Goal: Task Accomplishment & Management: Complete application form

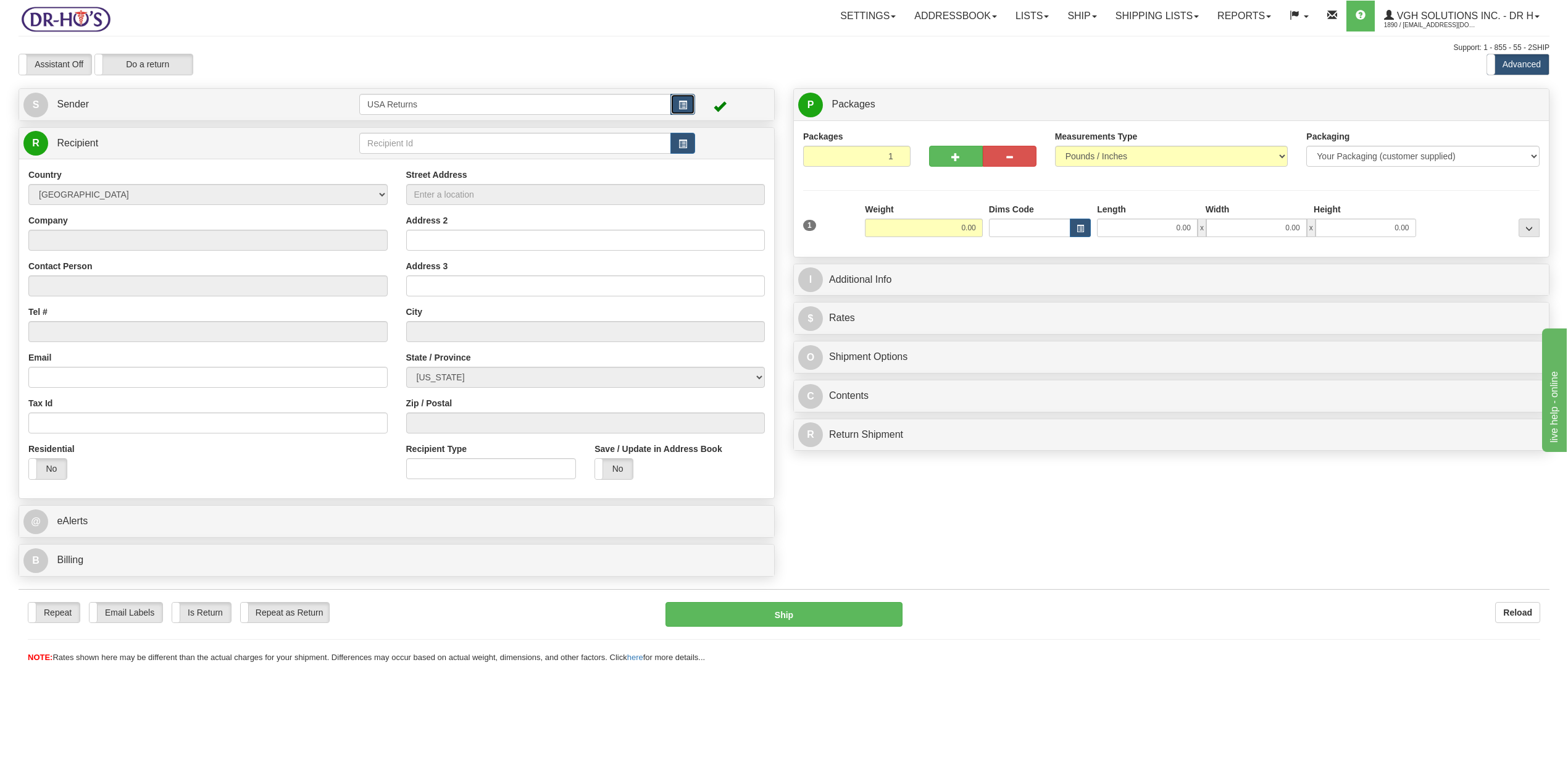
click at [688, 104] on button "button" at bounding box center [683, 104] width 25 height 21
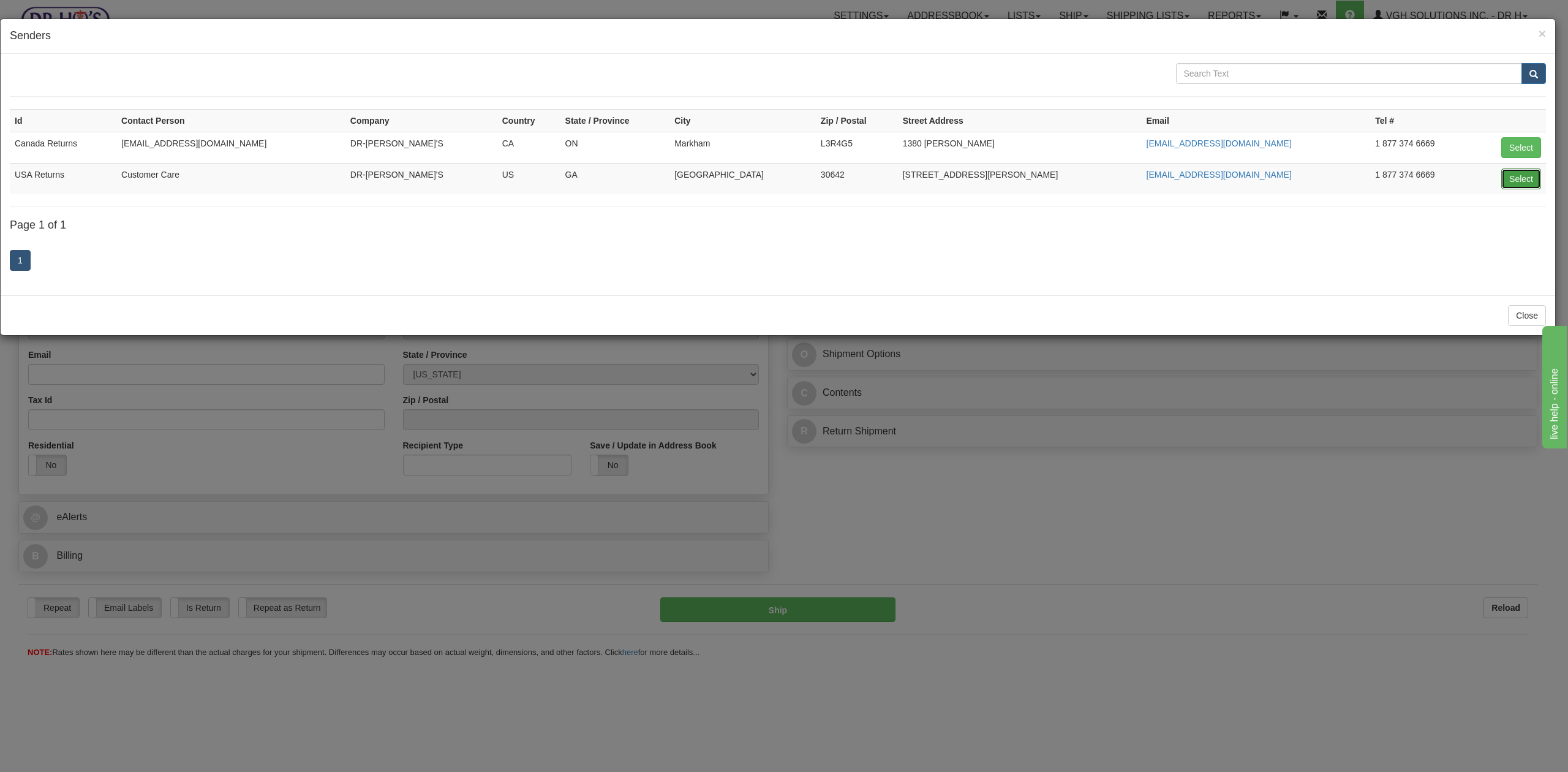
click at [1522, 180] on button "Select" at bounding box center [1521, 179] width 40 height 21
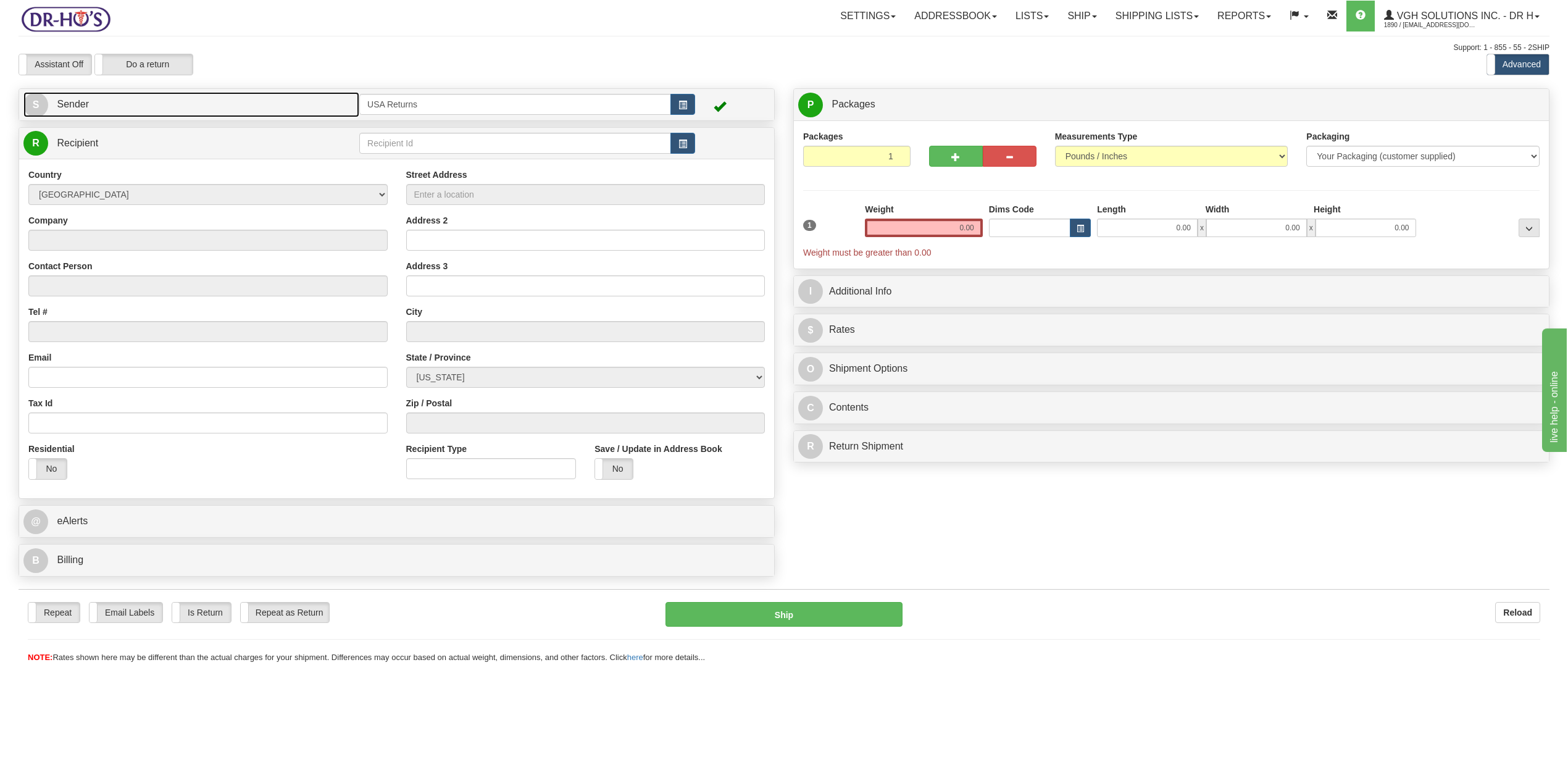
click at [186, 101] on link "S Sender" at bounding box center [191, 104] width 336 height 25
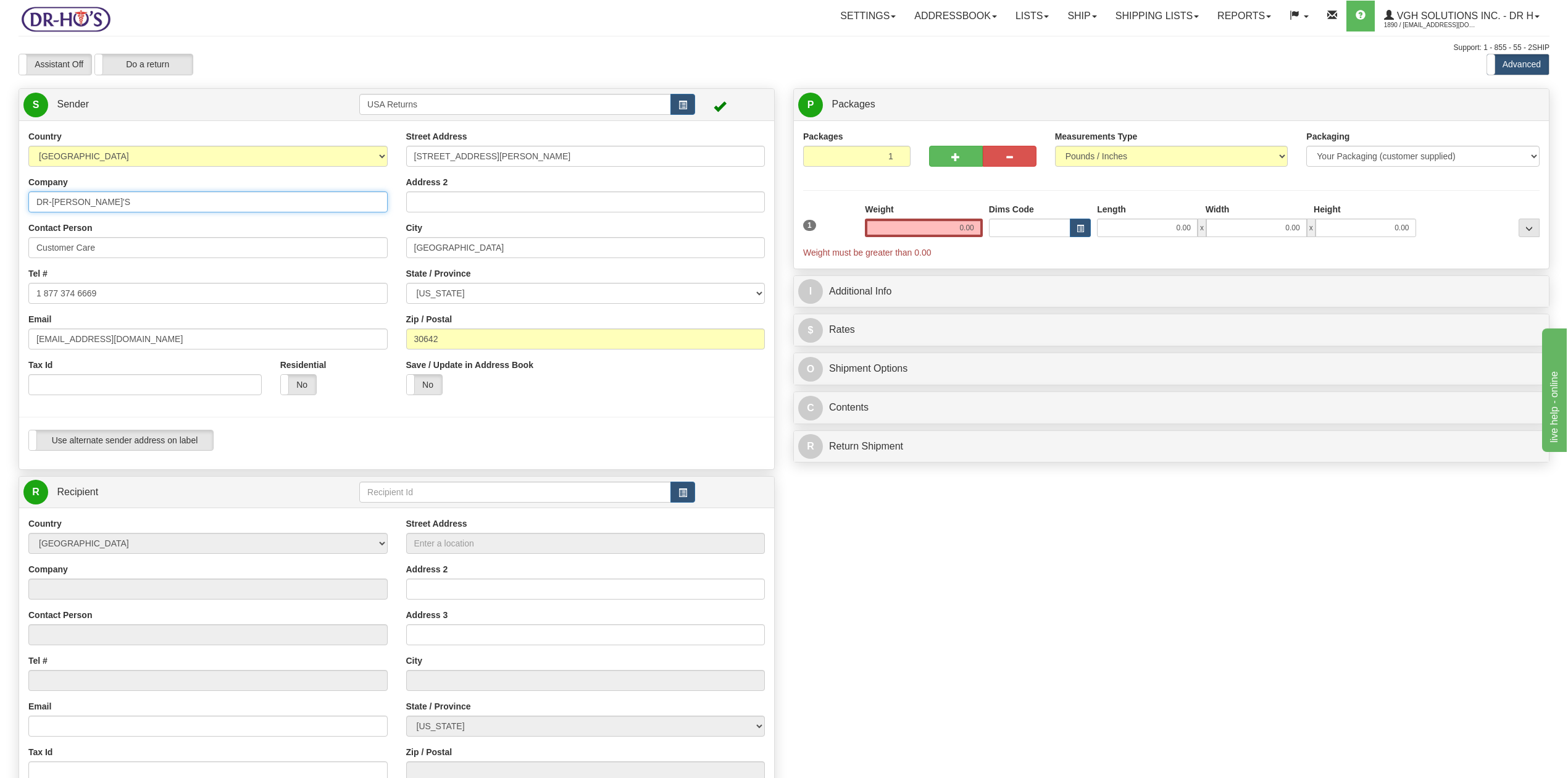
drag, startPoint x: 100, startPoint y: 198, endPoint x: 0, endPoint y: 213, distance: 101.1
click at [0, 213] on div "Toggle navigation Settings Shipping Preferences Fields Preferences New" at bounding box center [784, 506] width 1568 height 1012
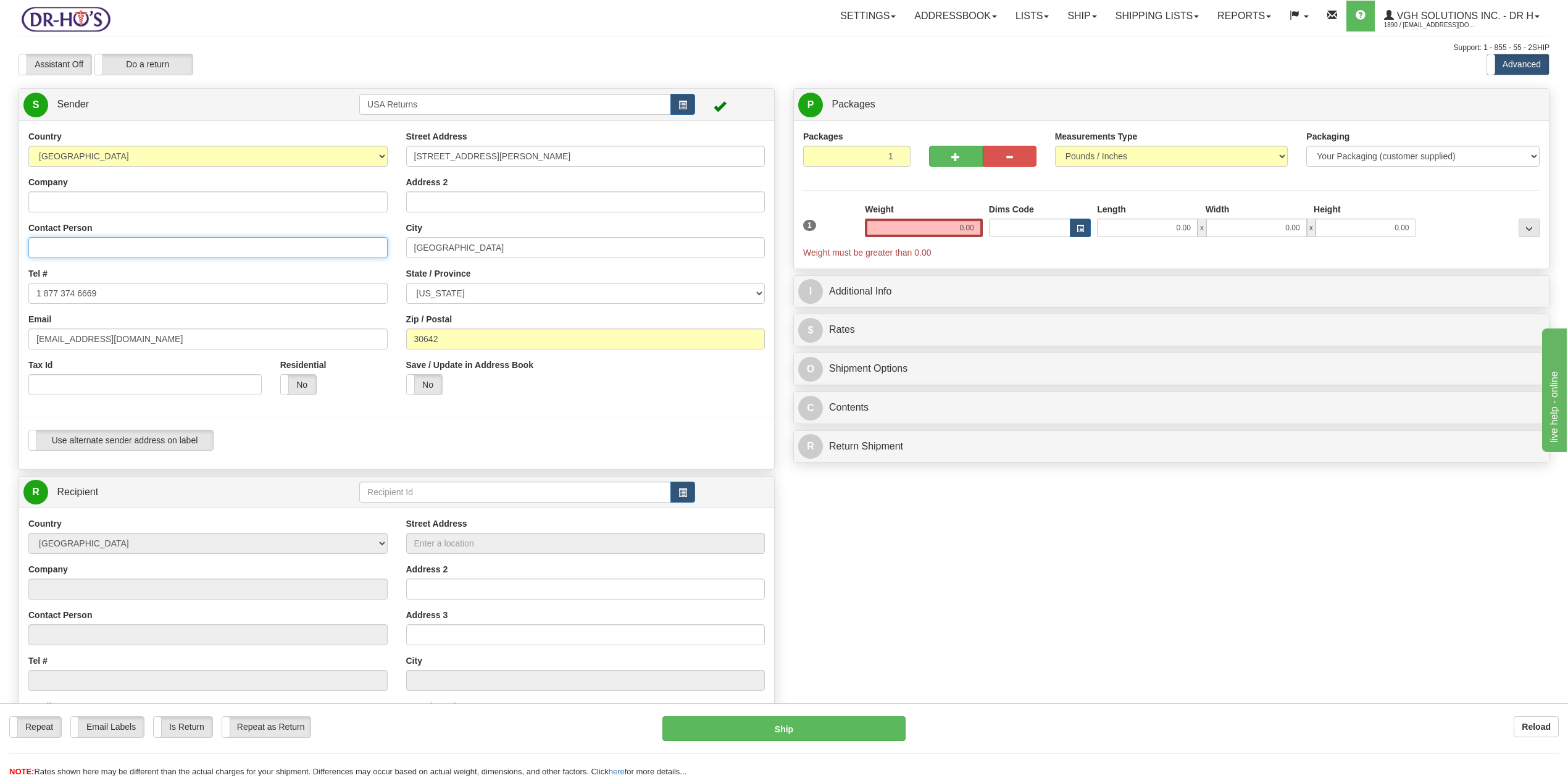
drag, startPoint x: 114, startPoint y: 249, endPoint x: 24, endPoint y: 258, distance: 90.4
click at [2, 248] on div "Toggle navigation Settings Shipping Preferences Fields Preferences New" at bounding box center [784, 498] width 1568 height 995
drag, startPoint x: 116, startPoint y: 297, endPoint x: 21, endPoint y: 314, distance: 96.5
click at [0, 300] on div "Toggle navigation Settings Shipping Preferences Fields Preferences New" at bounding box center [784, 498] width 1568 height 995
type input "drh"
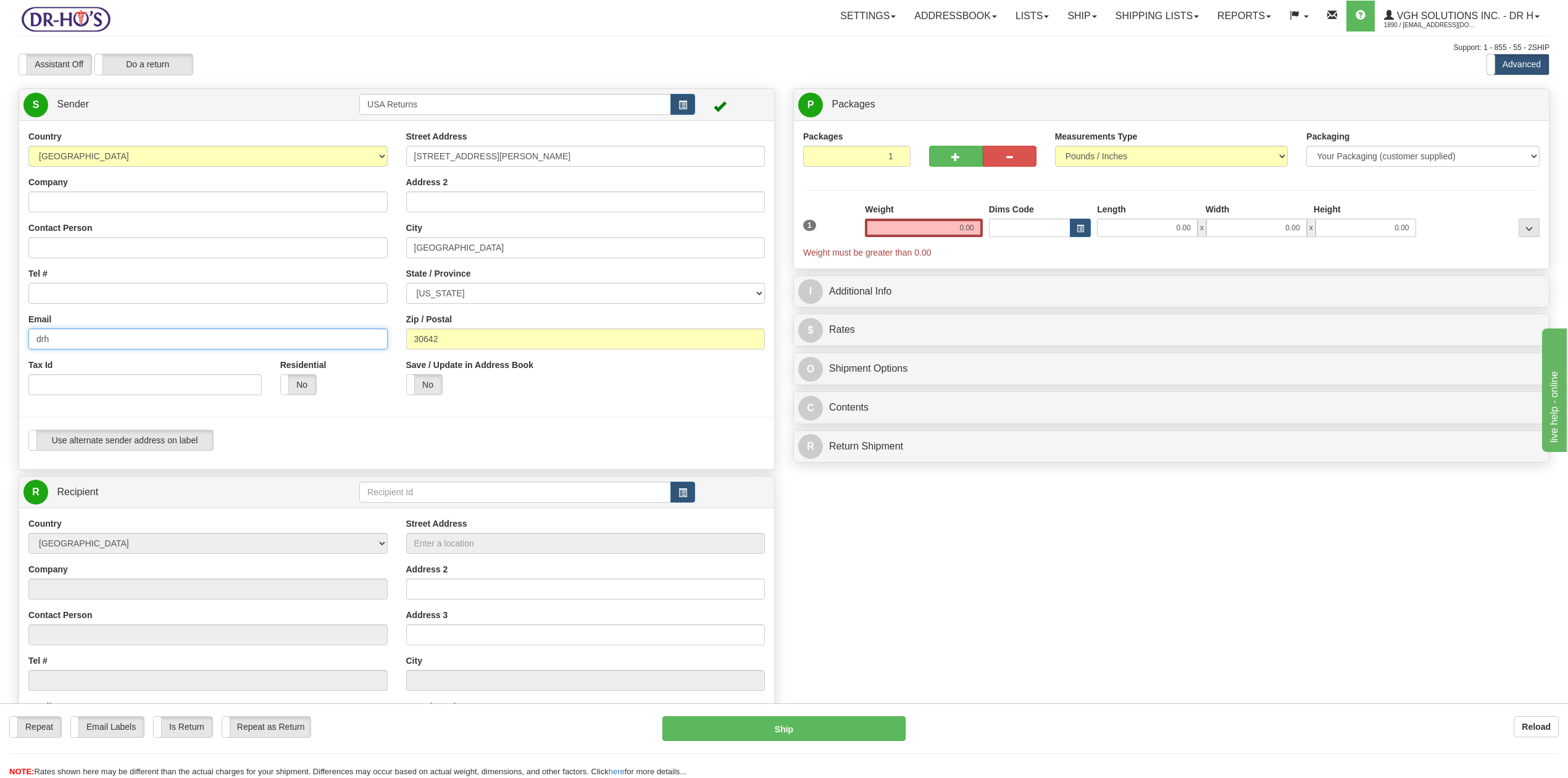
drag, startPoint x: 129, startPoint y: 341, endPoint x: 0, endPoint y: 328, distance: 129.7
click at [0, 328] on div "Toggle navigation Settings Shipping Preferences Fields Preferences New" at bounding box center [784, 498] width 1568 height 995
click at [47, 199] on input "Company" at bounding box center [208, 202] width 359 height 21
paste input "[PERSON_NAME]"
type input "[PERSON_NAME]"
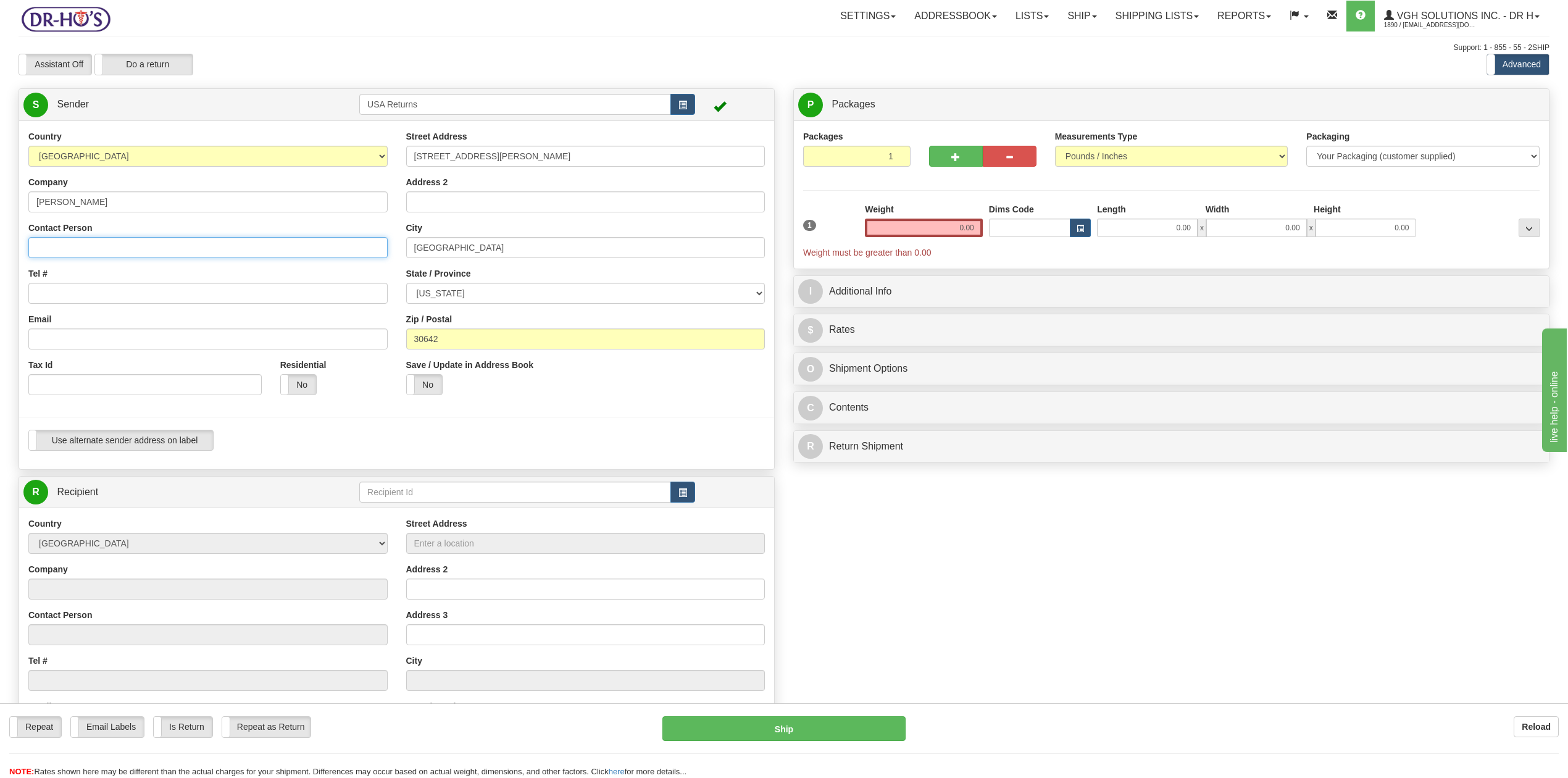
click at [64, 252] on input "Contact Person" at bounding box center [208, 248] width 359 height 21
paste input "[PERSON_NAME]"
type input "[PERSON_NAME]"
click at [80, 297] on input "Tel #" at bounding box center [208, 294] width 359 height 21
paste input "[PHONE_NUMBER]"
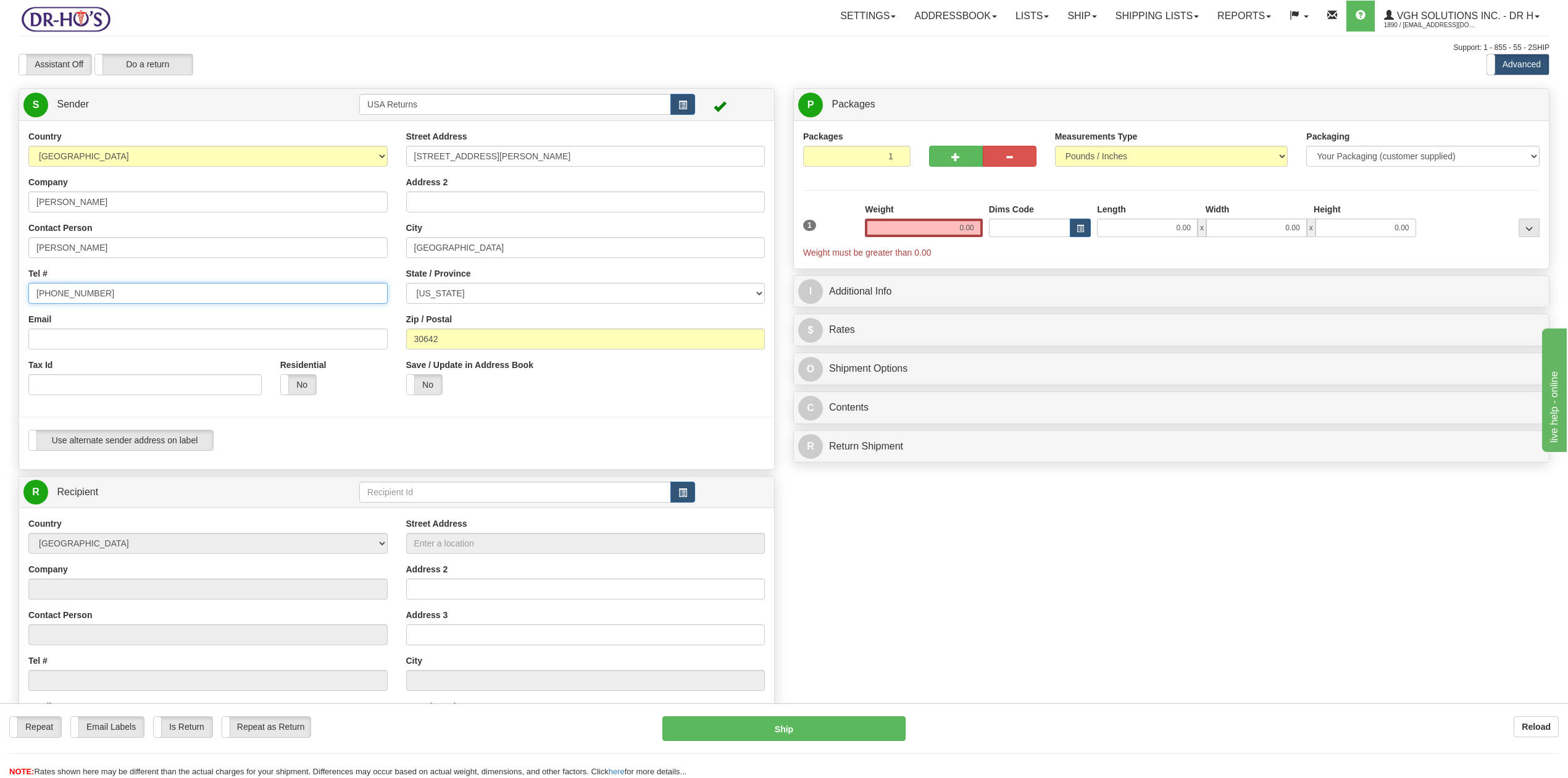
type input "[PHONE_NUMBER]"
drag, startPoint x: 89, startPoint y: 340, endPoint x: 136, endPoint y: 317, distance: 52.3
click at [102, 332] on input "Email" at bounding box center [208, 339] width 359 height 21
paste input "[EMAIL_ADDRESS][DOMAIN_NAME]"
type input "[EMAIL_ADDRESS][DOMAIN_NAME]"
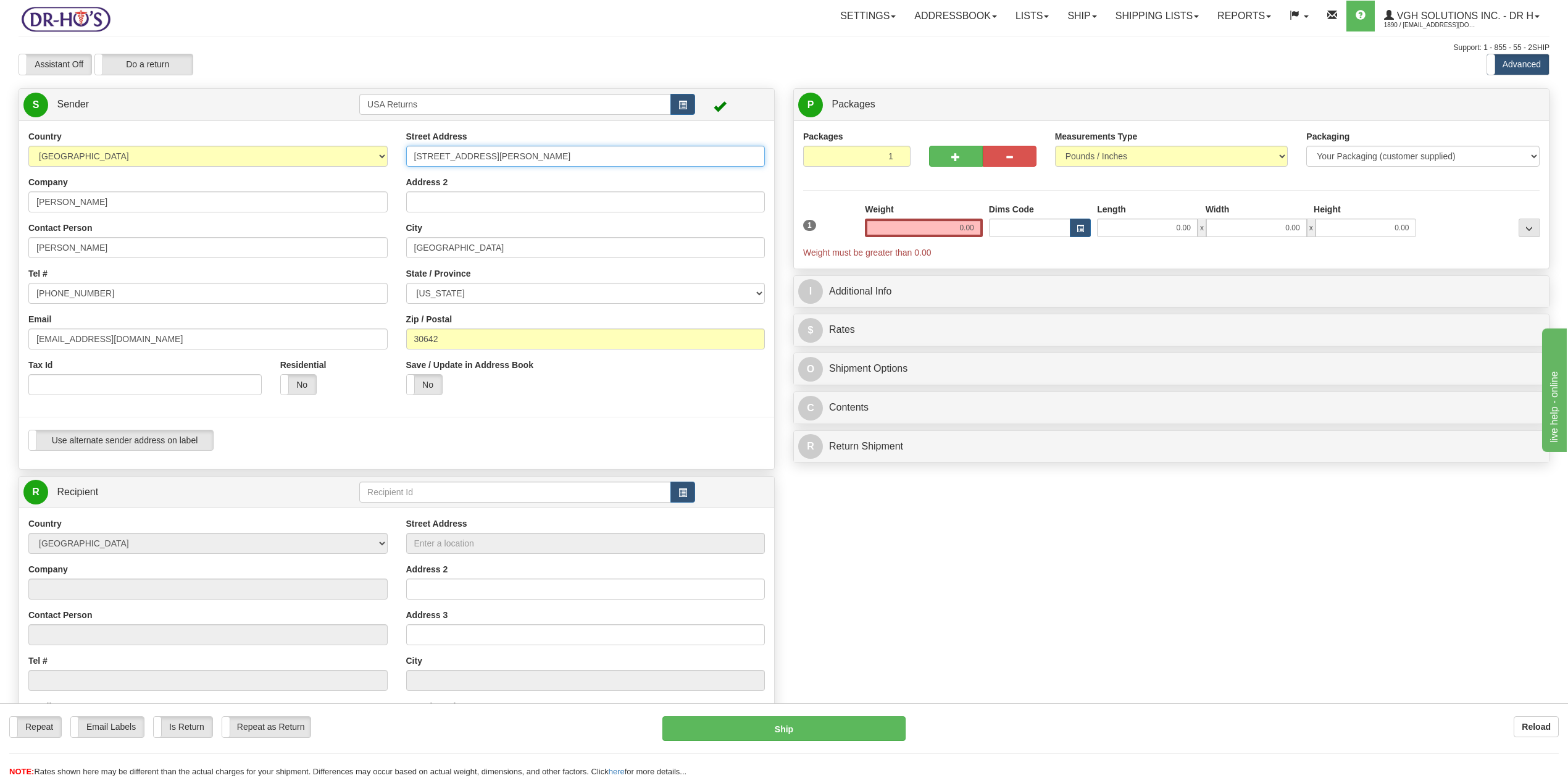
drag, startPoint x: 509, startPoint y: 151, endPoint x: 366, endPoint y: 169, distance: 144.1
click at [369, 169] on div "Country [GEOGRAPHIC_DATA] [GEOGRAPHIC_DATA] [GEOGRAPHIC_DATA] [GEOGRAPHIC_DATA]…" at bounding box center [397, 295] width 755 height 330
drag, startPoint x: 482, startPoint y: 252, endPoint x: 382, endPoint y: 271, distance: 101.8
click at [369, 257] on div "Country [GEOGRAPHIC_DATA] [GEOGRAPHIC_DATA] [GEOGRAPHIC_DATA] [GEOGRAPHIC_DATA]…" at bounding box center [397, 295] width 755 height 330
drag, startPoint x: 442, startPoint y: 338, endPoint x: 395, endPoint y: 337, distance: 47.0
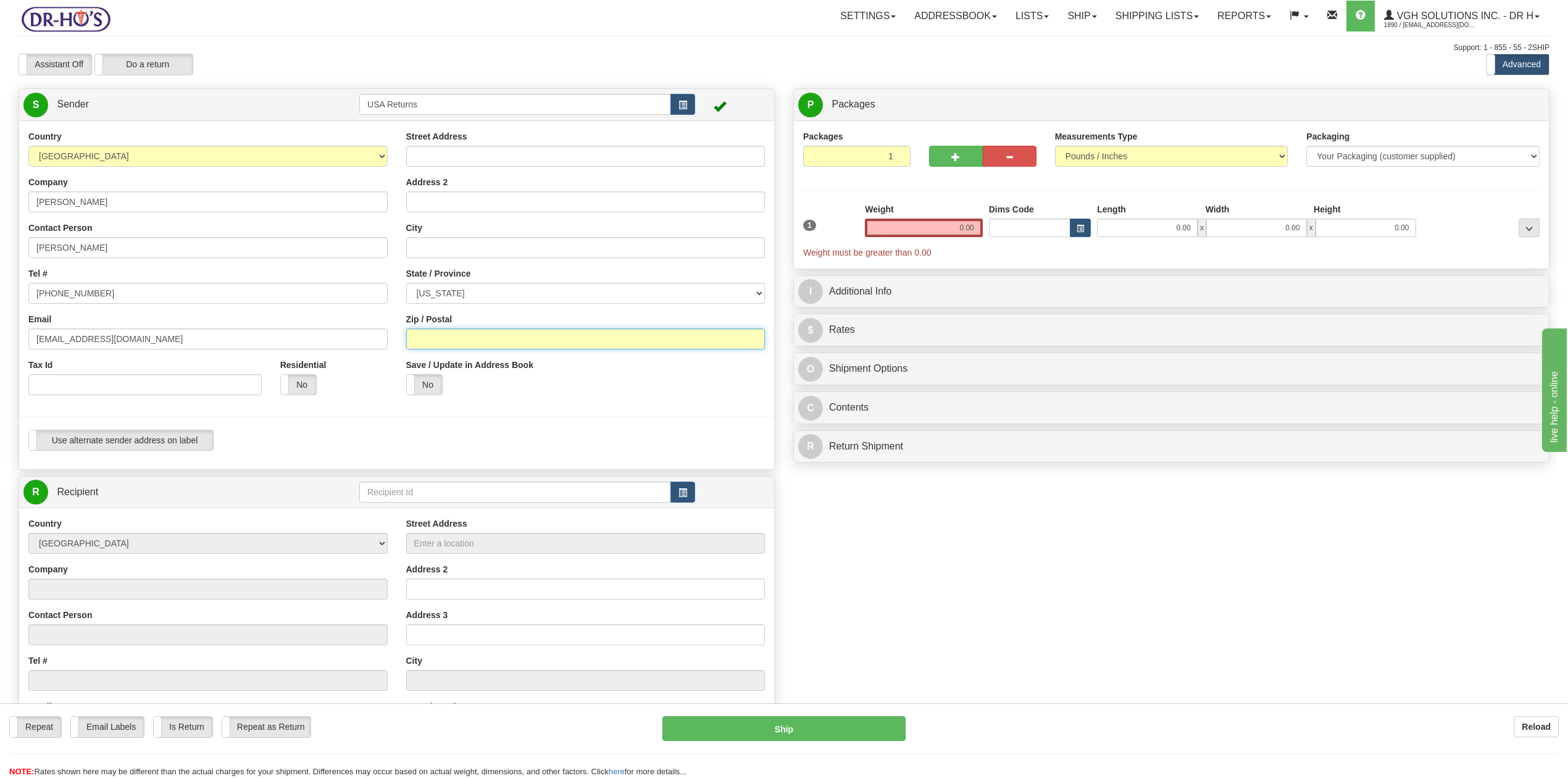
click at [397, 337] on div "Street Address Address 2 City State / Province [US_STATE] [US_STATE] [US_STATE]…" at bounding box center [586, 267] width 378 height 274
click at [435, 157] on input "Street Address" at bounding box center [586, 156] width 359 height 21
paste input "[STREET_ADDRESS]"
type input "[STREET_ADDRESS]"
drag, startPoint x: 448, startPoint y: 255, endPoint x: 749, endPoint y: 121, distance: 329.5
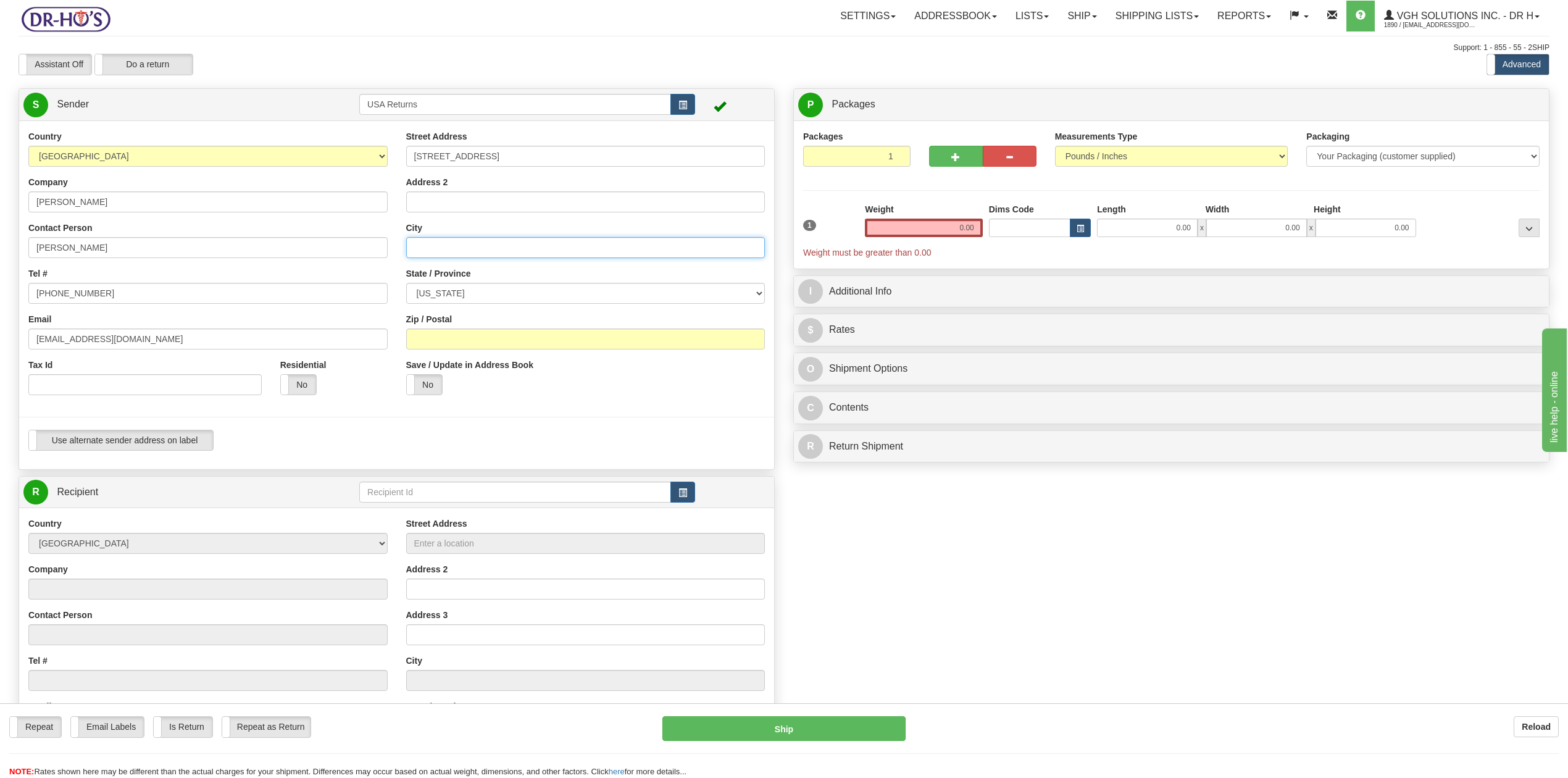
click at [458, 250] on input "City" at bounding box center [586, 248] width 359 height 21
paste input "[GEOGRAPHIC_DATA]"
type input "[GEOGRAPHIC_DATA]"
click at [453, 292] on select "[US_STATE] [US_STATE] [US_STATE] [US_STATE] Armed Forces America Armed Forces E…" at bounding box center [586, 294] width 359 height 21
select select "NV"
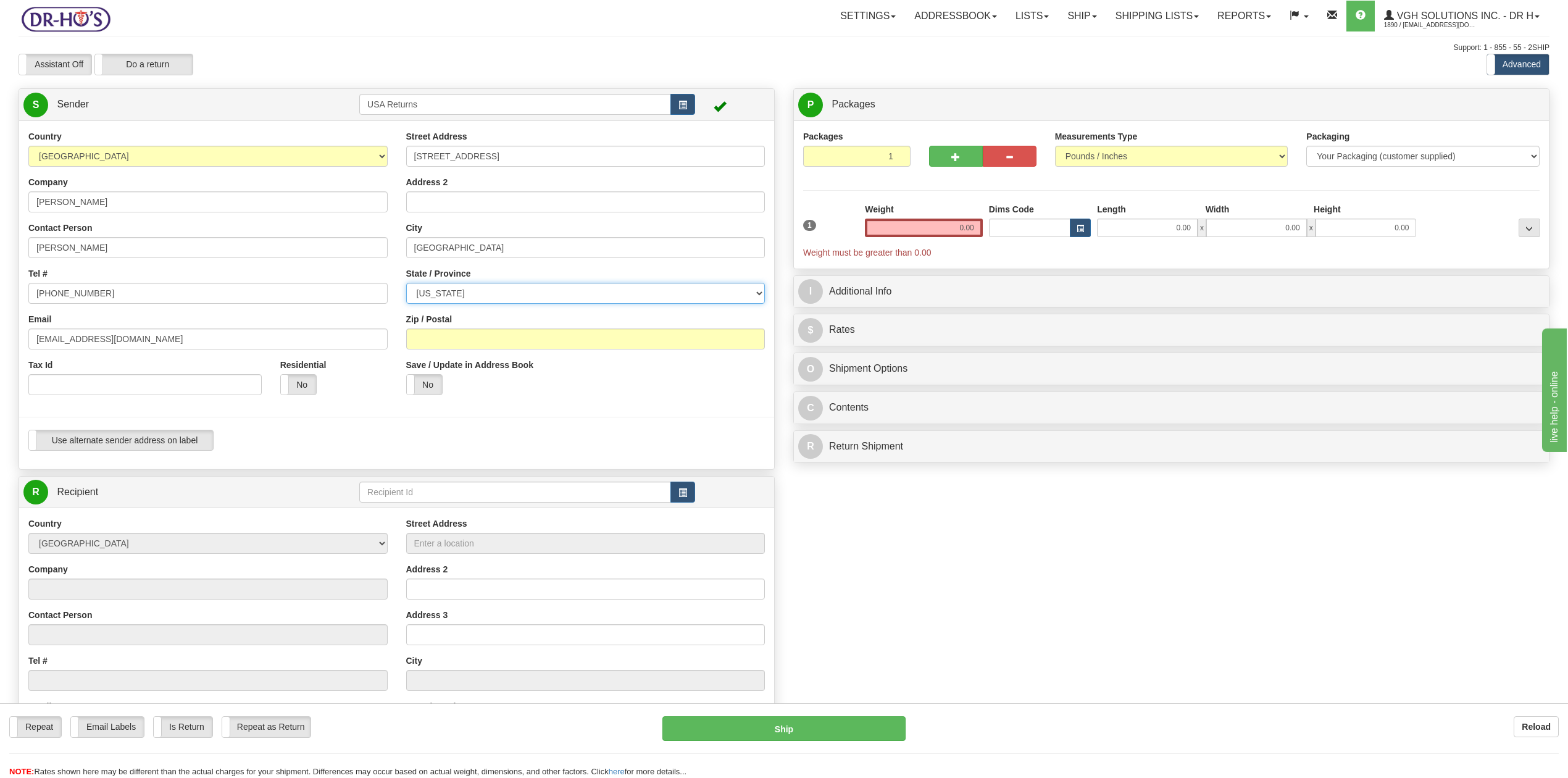
click at [406, 283] on select "[US_STATE] [US_STATE] [US_STATE] [US_STATE] Armed Forces America Armed Forces E…" at bounding box center [586, 294] width 359 height 21
click at [468, 346] on input "Zip / Postal" at bounding box center [586, 339] width 359 height 21
paste input "89169"
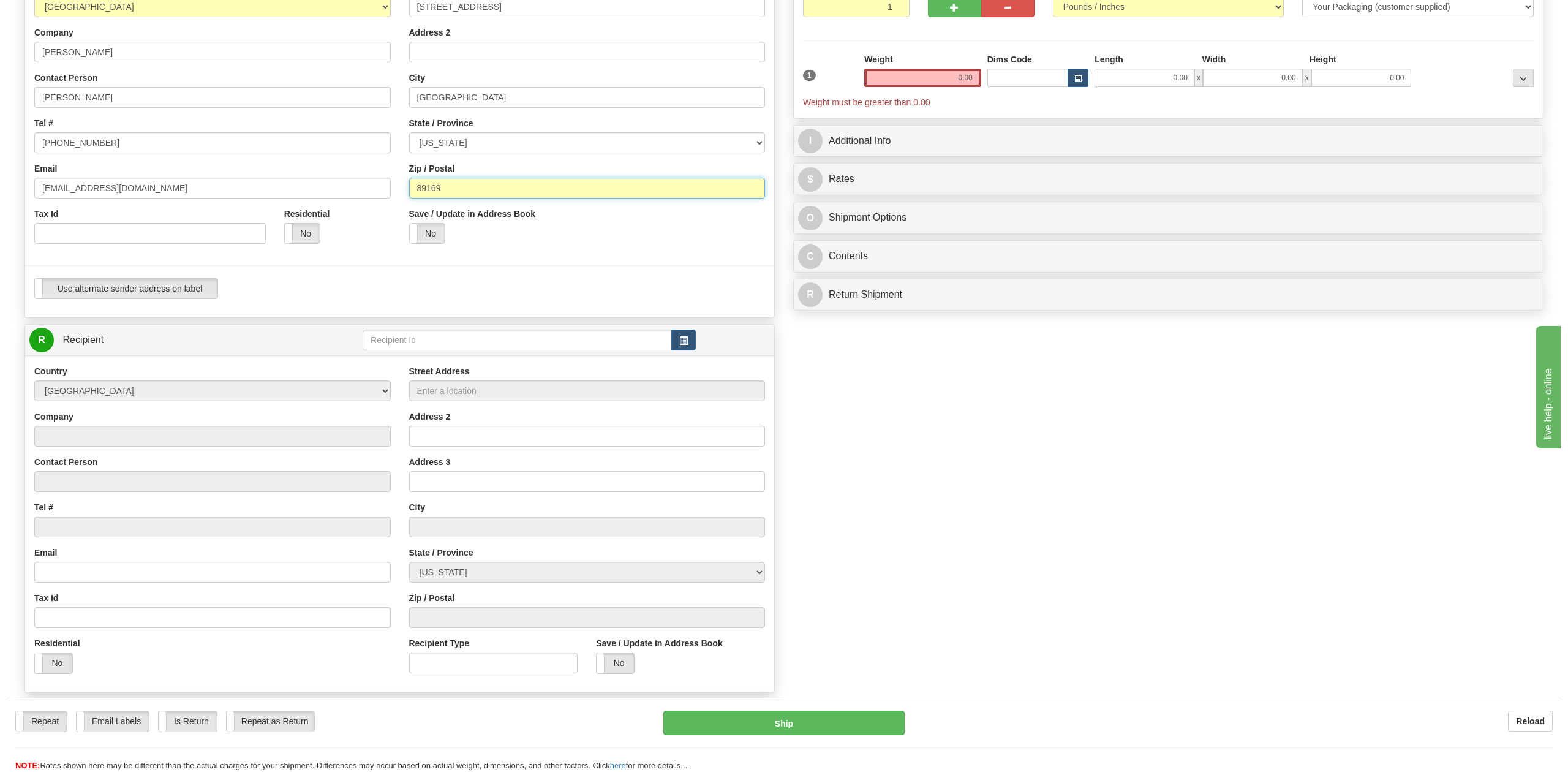
scroll to position [326, 0]
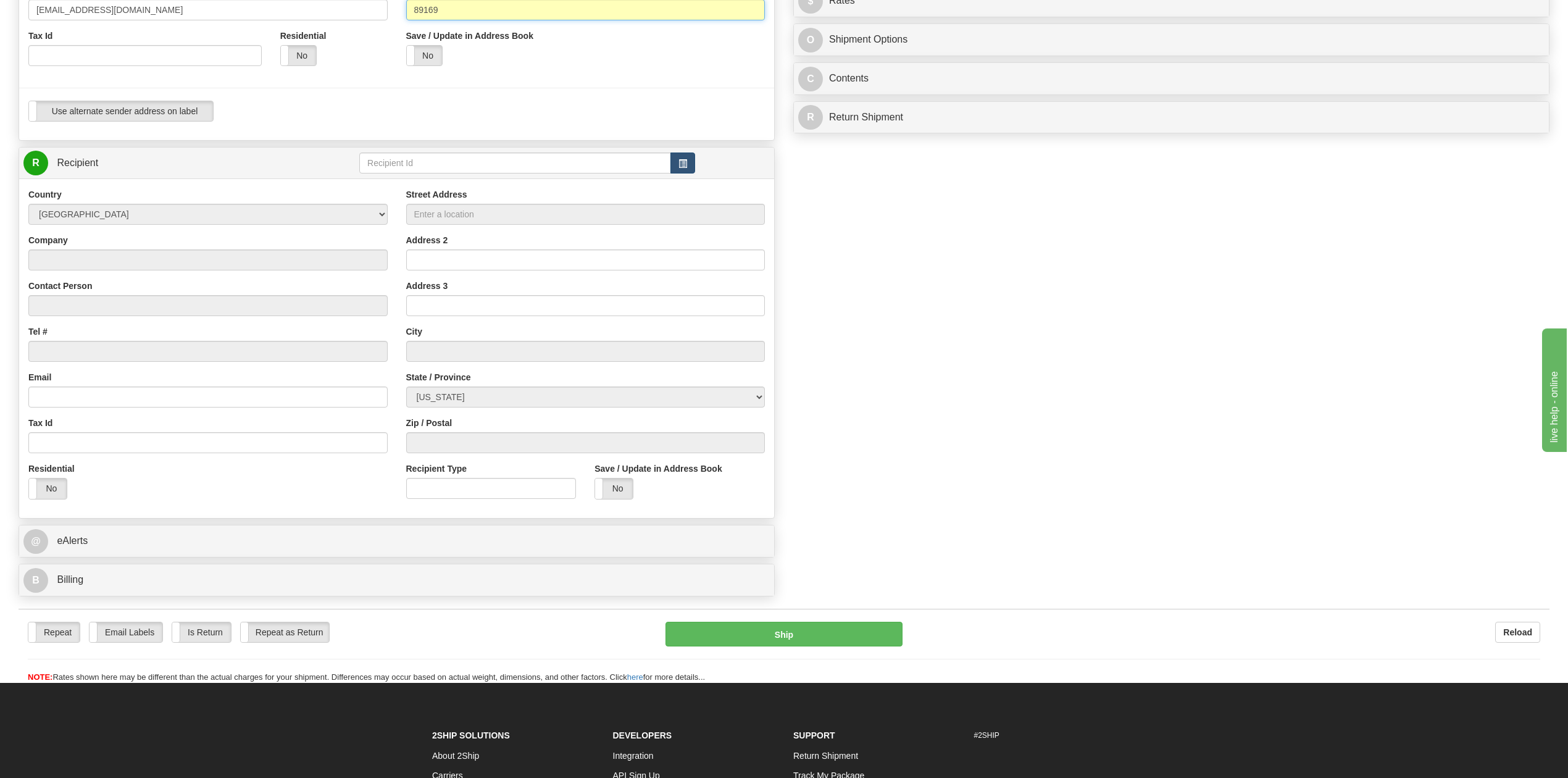
type input "89169"
click at [687, 163] on button "button" at bounding box center [683, 163] width 25 height 21
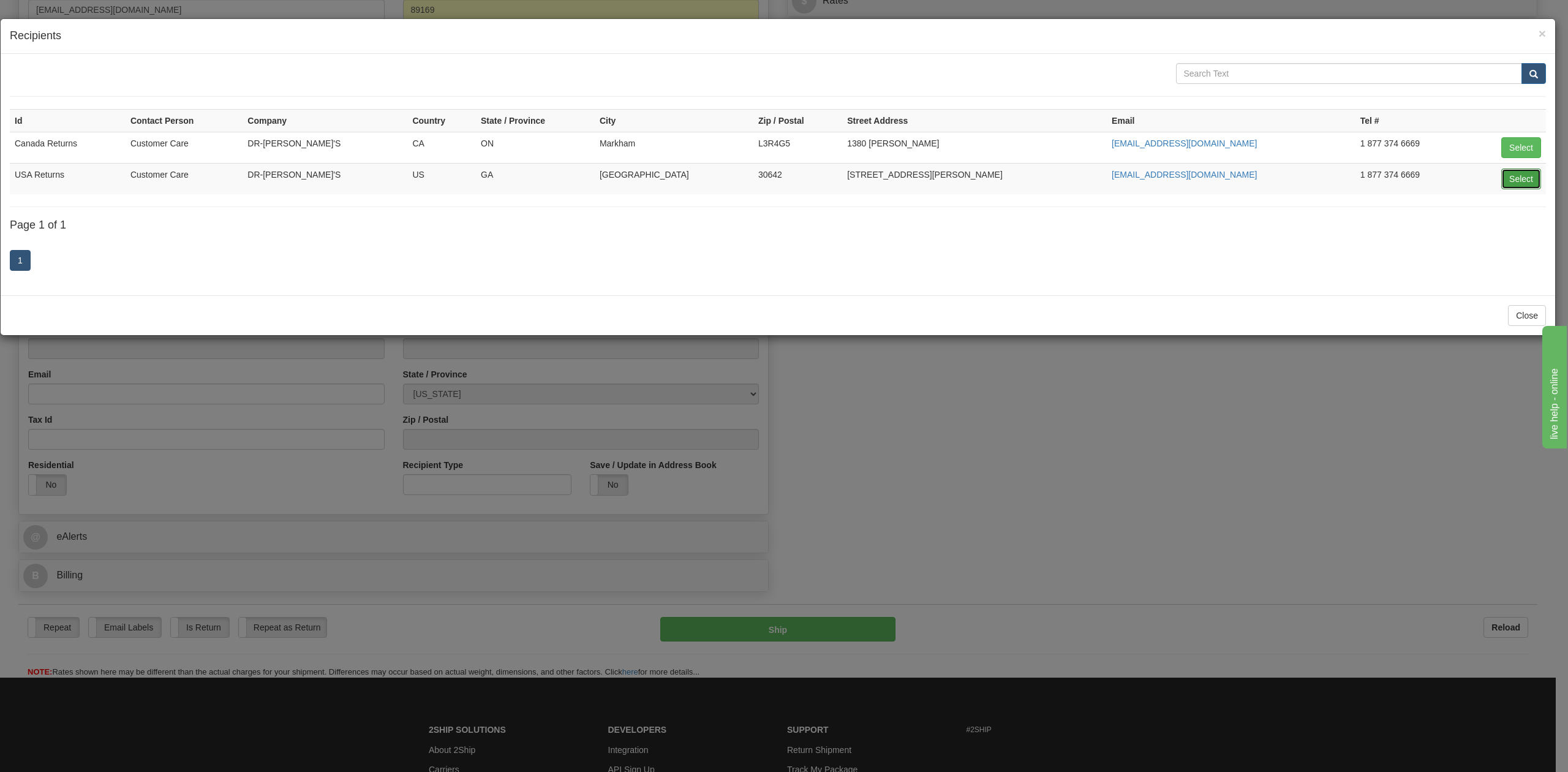
click at [1522, 183] on button "Select" at bounding box center [1521, 179] width 40 height 21
type input "USA Returns"
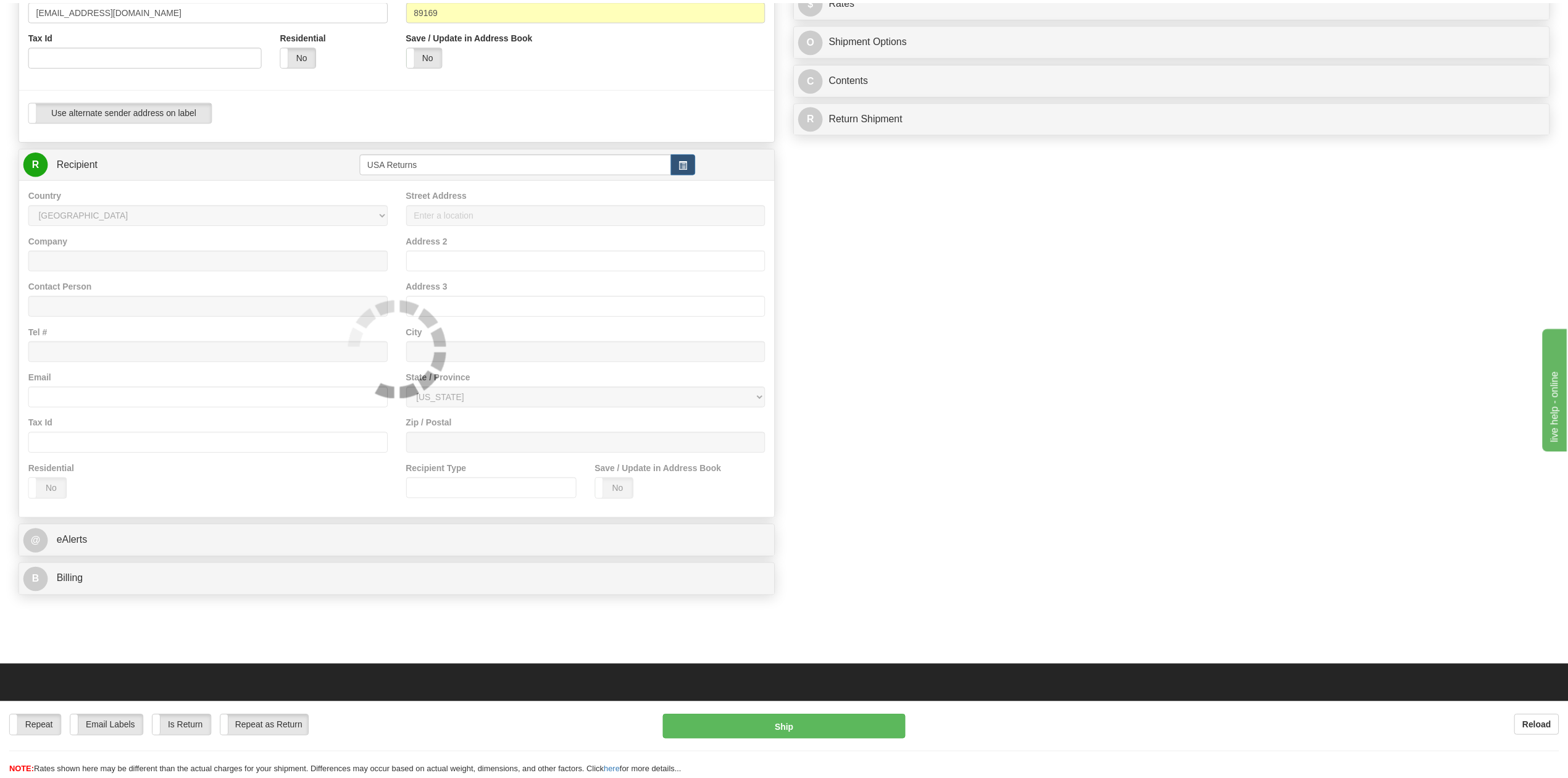
scroll to position [0, 0]
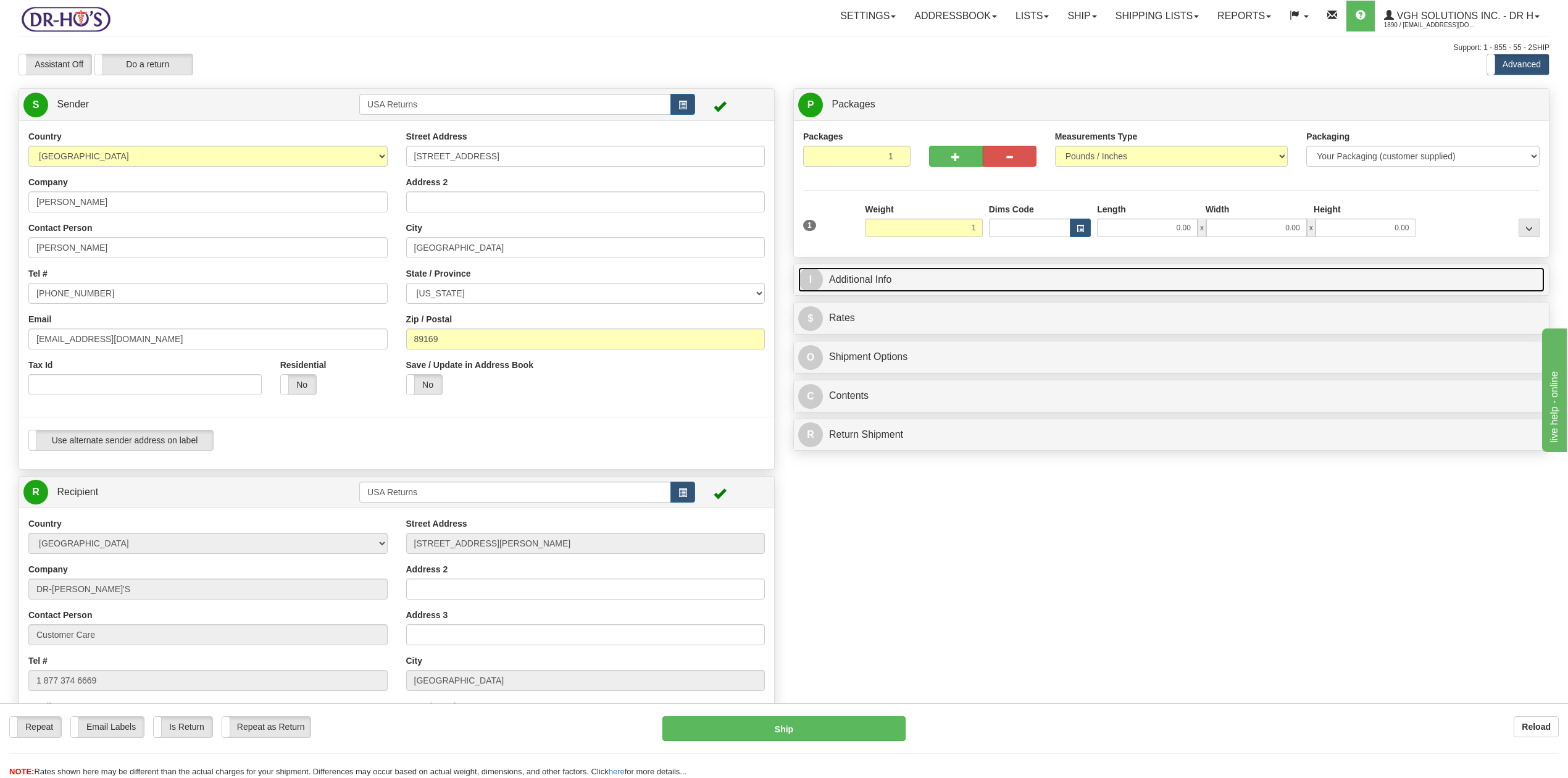
type input "1.00"
click at [870, 283] on link "I Additional Info" at bounding box center [1171, 280] width 747 height 25
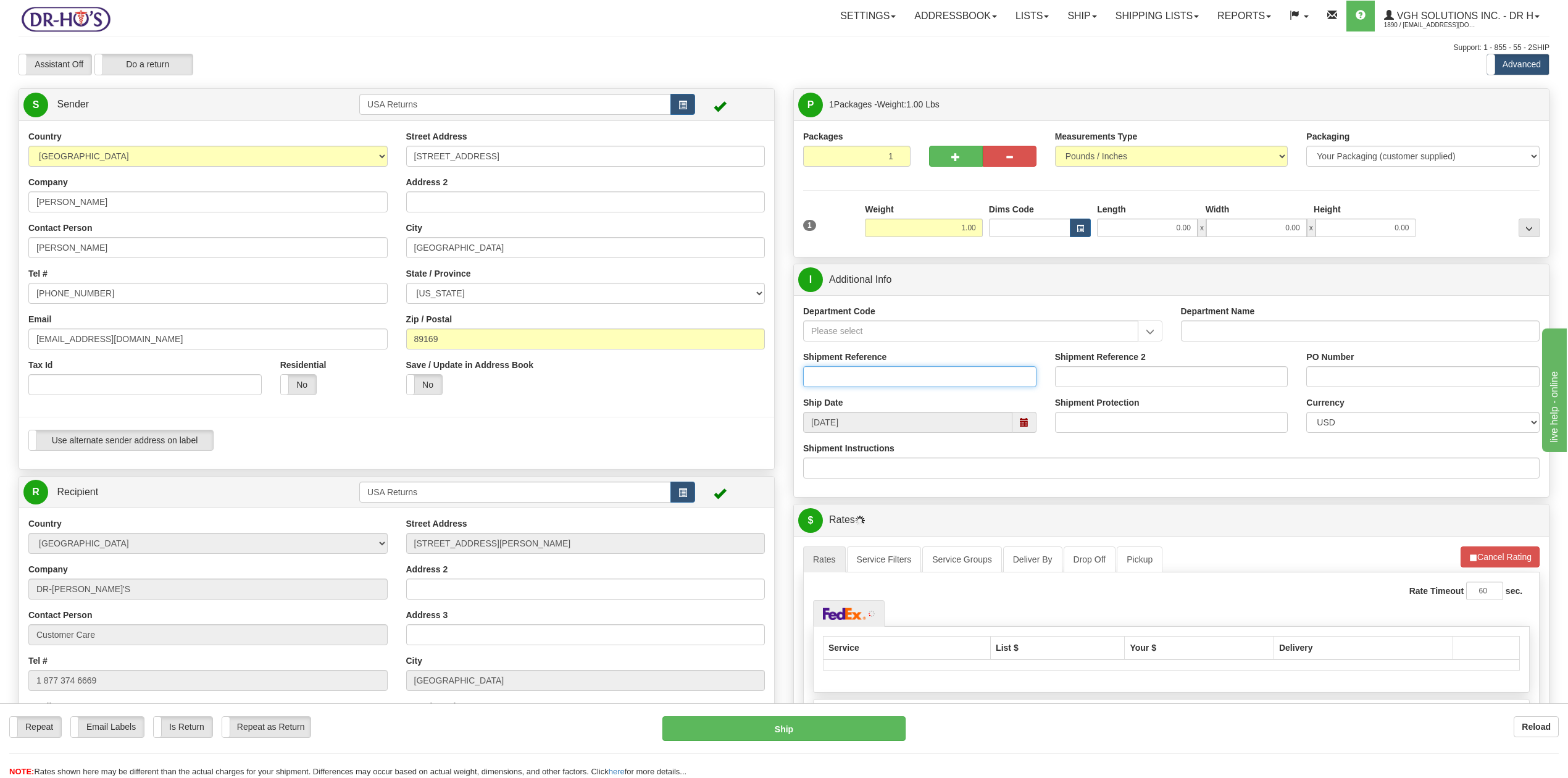
click at [852, 386] on input "Shipment Reference" at bounding box center [920, 377] width 233 height 21
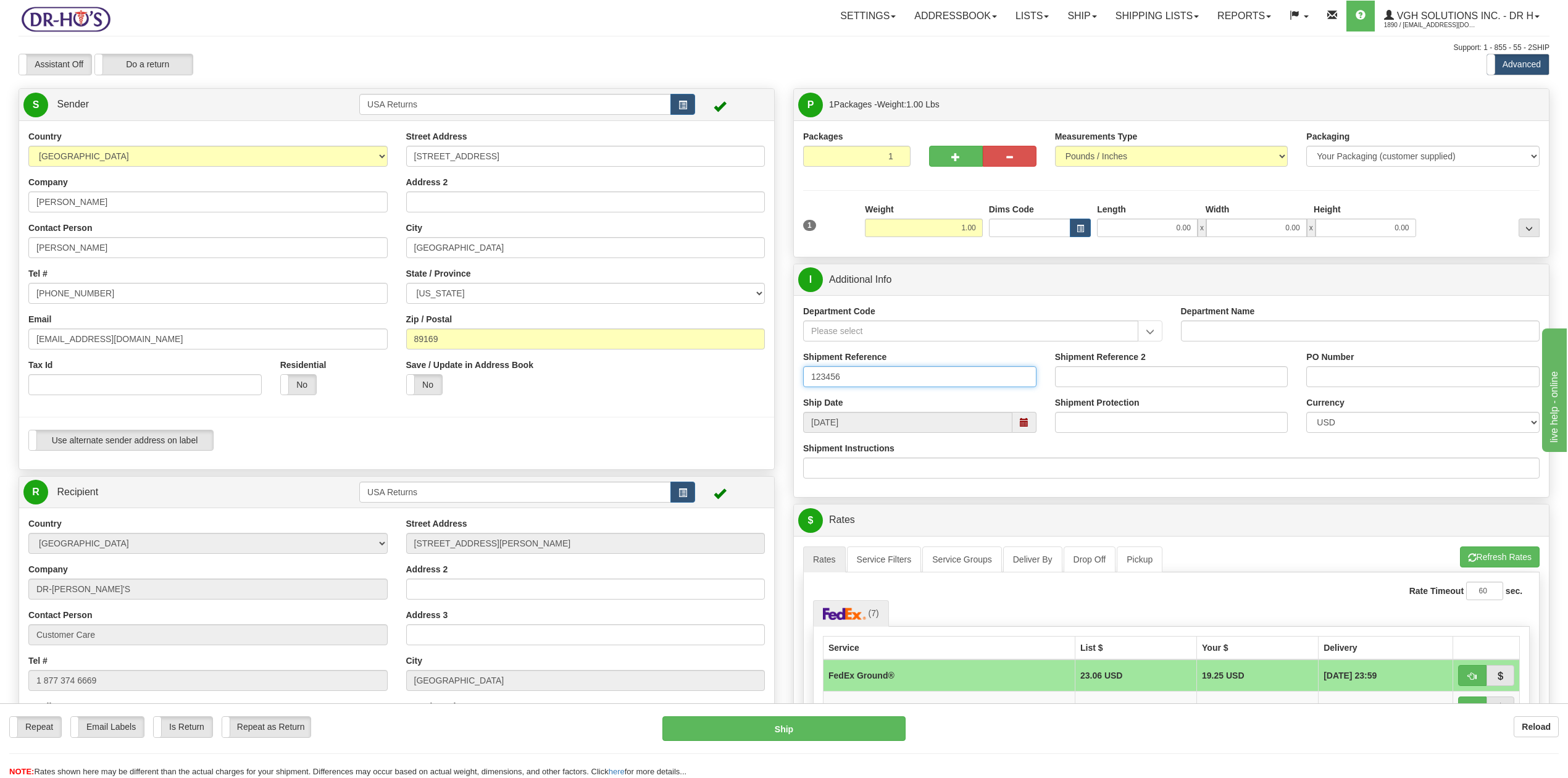
click at [1025, 433] on span at bounding box center [1024, 422] width 24 height 21
type input "123456"
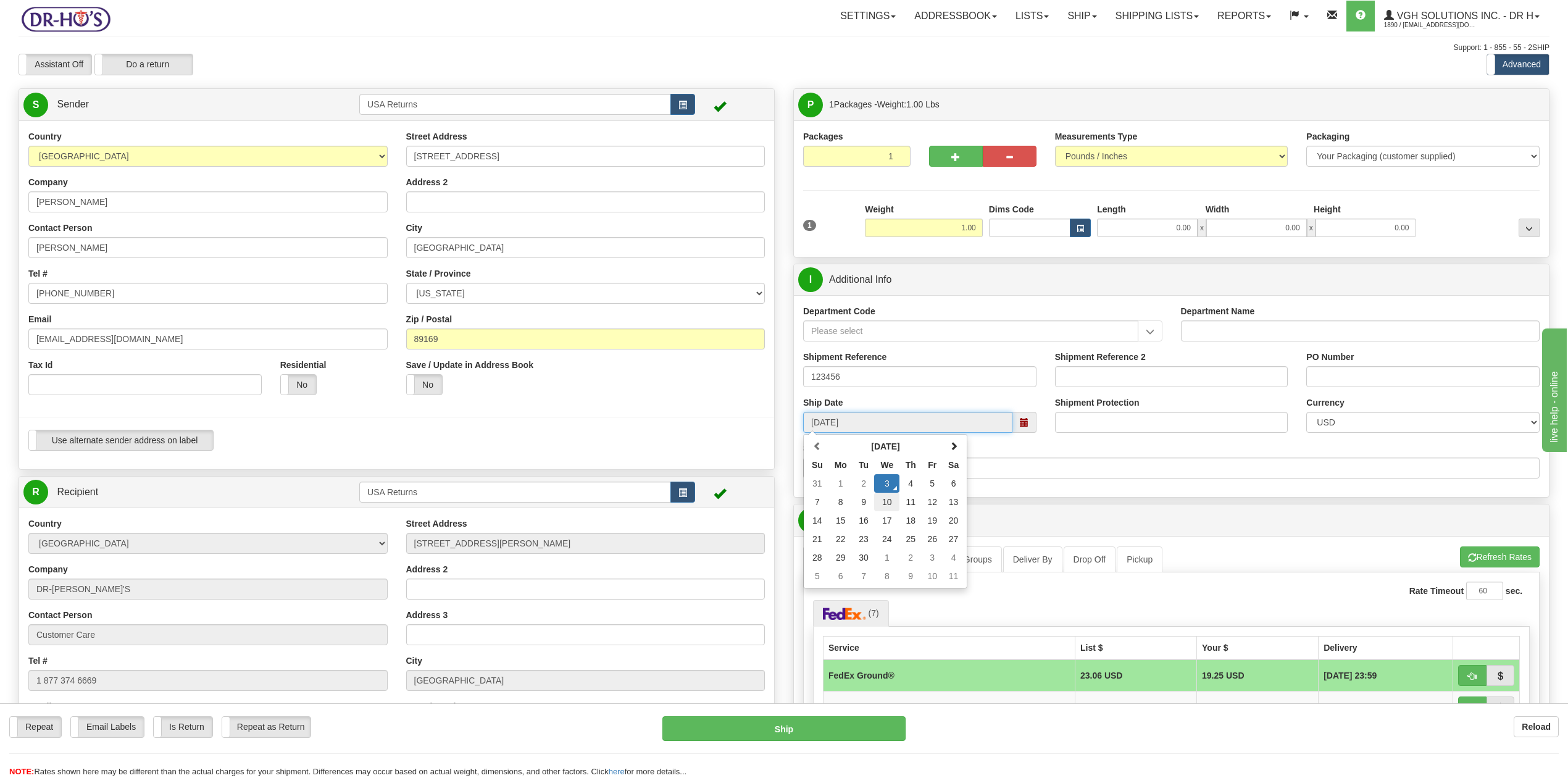
drag, startPoint x: 870, startPoint y: 510, endPoint x: 880, endPoint y: 507, distance: 10.4
click at [877, 509] on tr "7 8 9 10 11 12 13" at bounding box center [885, 502] width 158 height 19
click at [882, 507] on td "10" at bounding box center [887, 502] width 25 height 19
click at [1023, 426] on span at bounding box center [1024, 422] width 9 height 9
click at [931, 502] on td "12" at bounding box center [933, 502] width 21 height 19
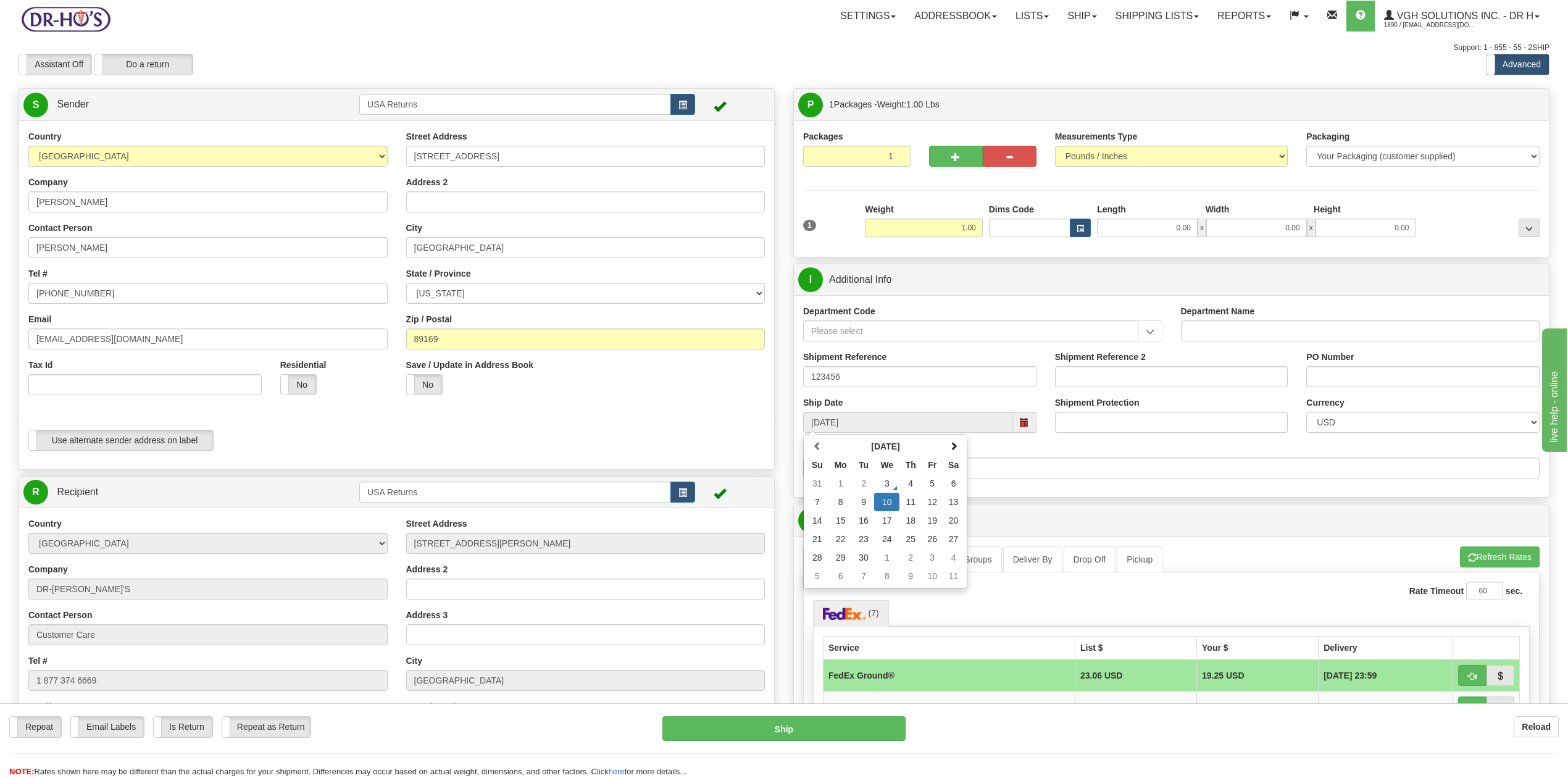
type input "[DATE]"
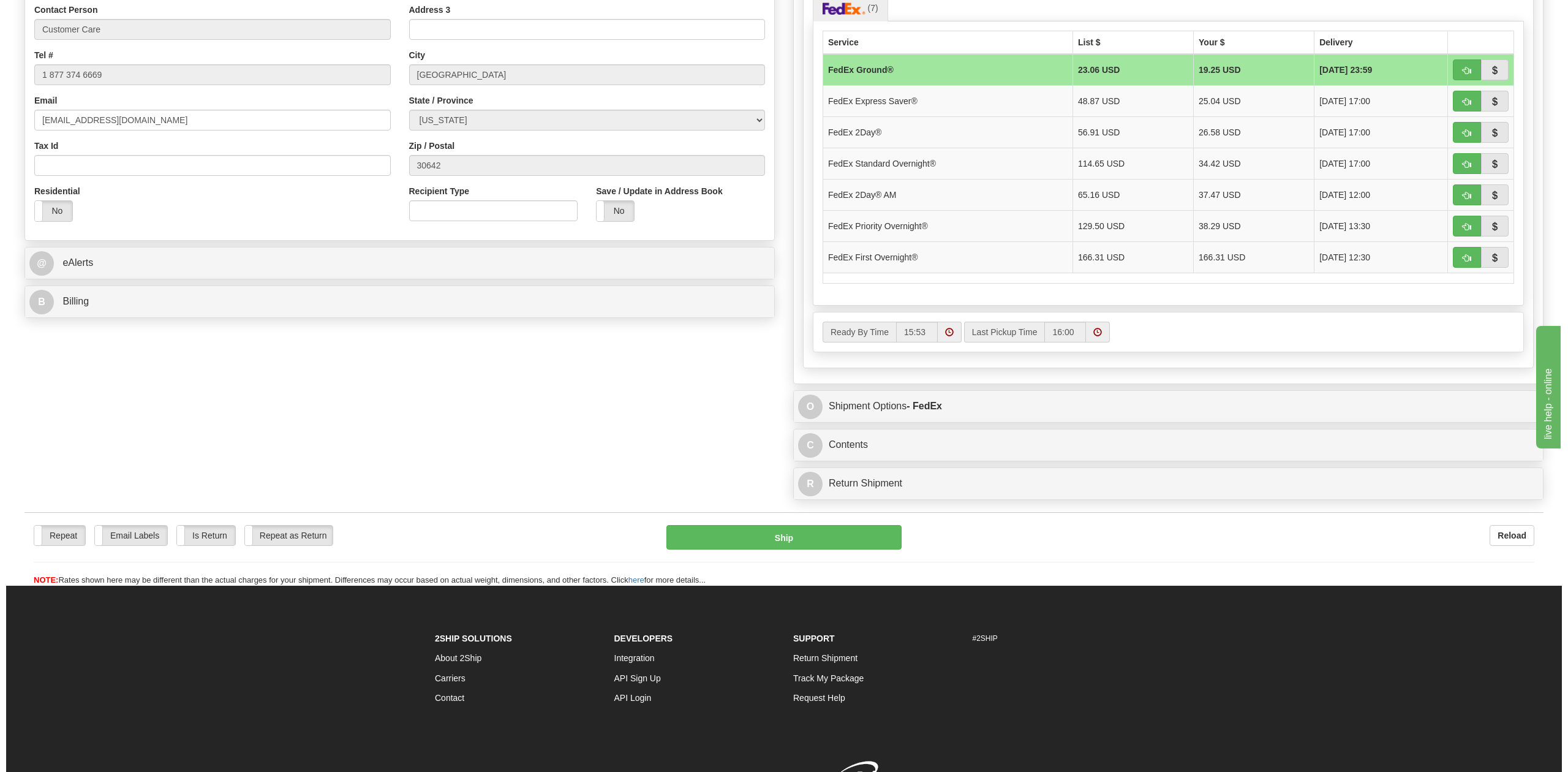
scroll to position [571, 0]
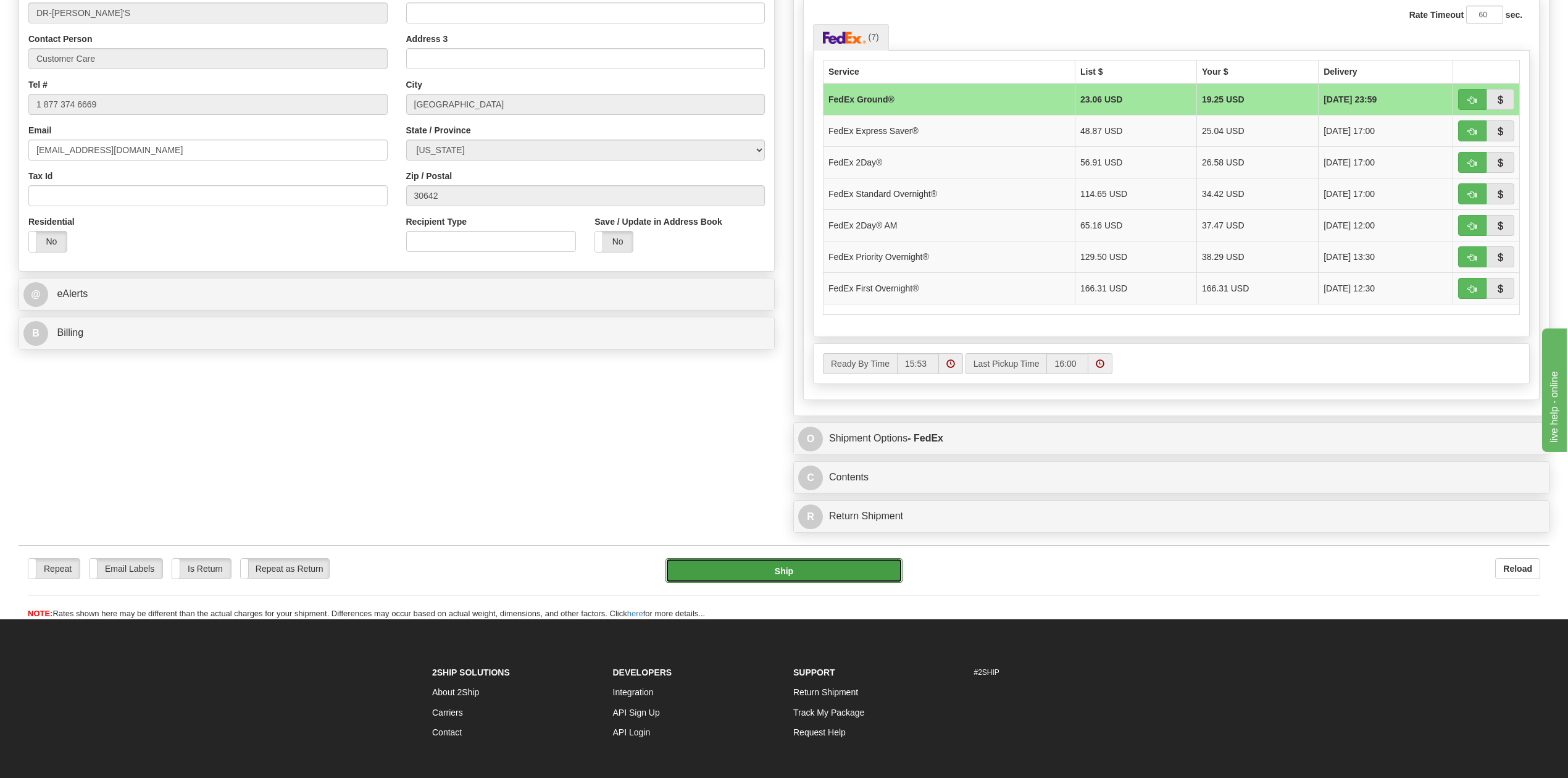
click at [773, 583] on button "Ship" at bounding box center [783, 571] width 236 height 25
type input "92"
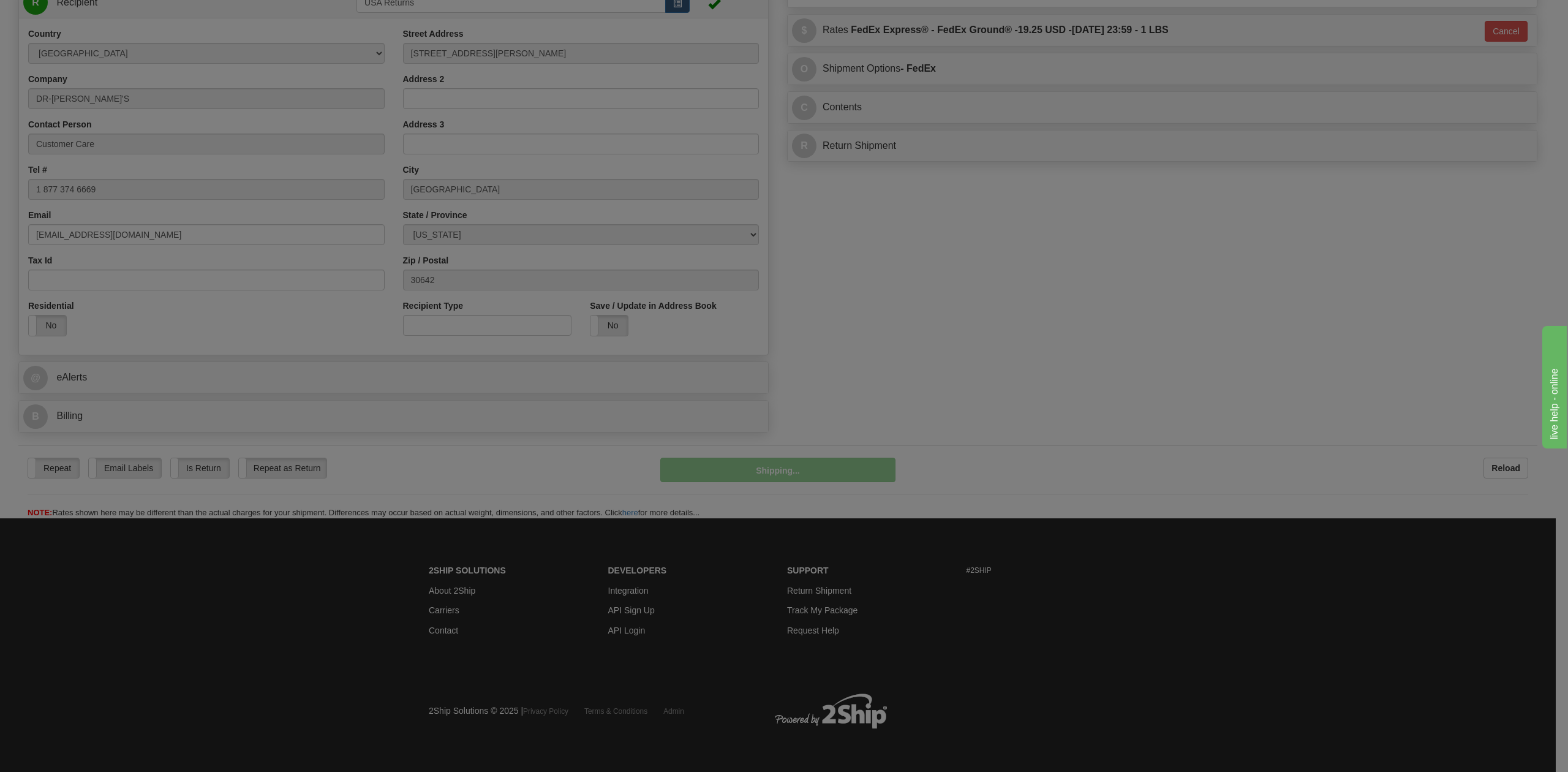
scroll to position [490, 0]
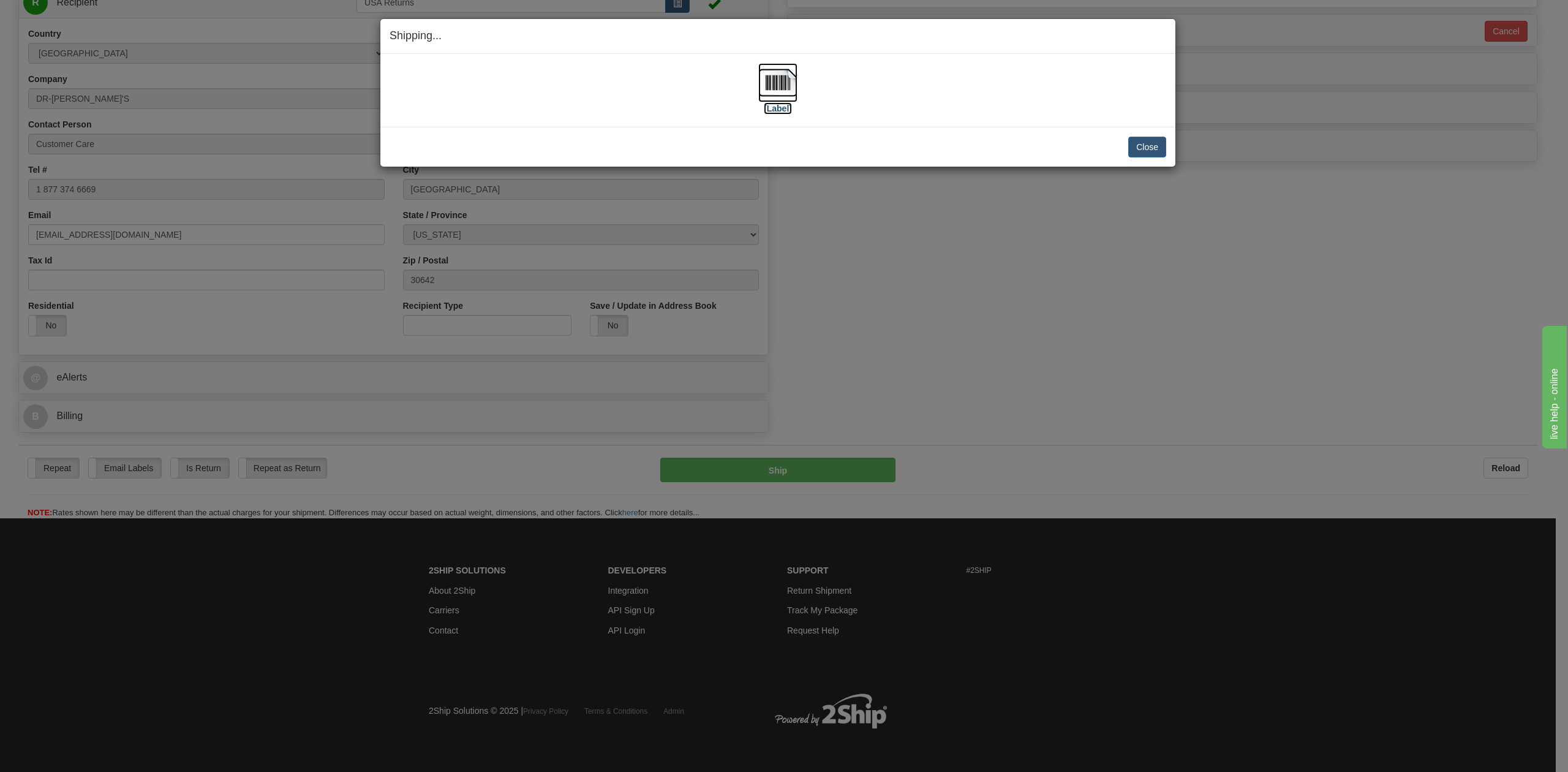
click at [777, 111] on label "[Label]" at bounding box center [778, 109] width 28 height 12
